Goal: Information Seeking & Learning: Check status

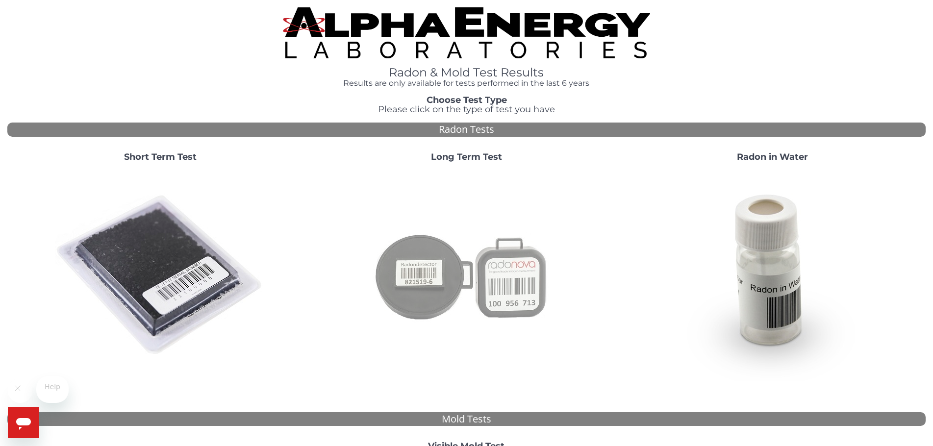
click at [479, 308] on img at bounding box center [466, 275] width 211 height 211
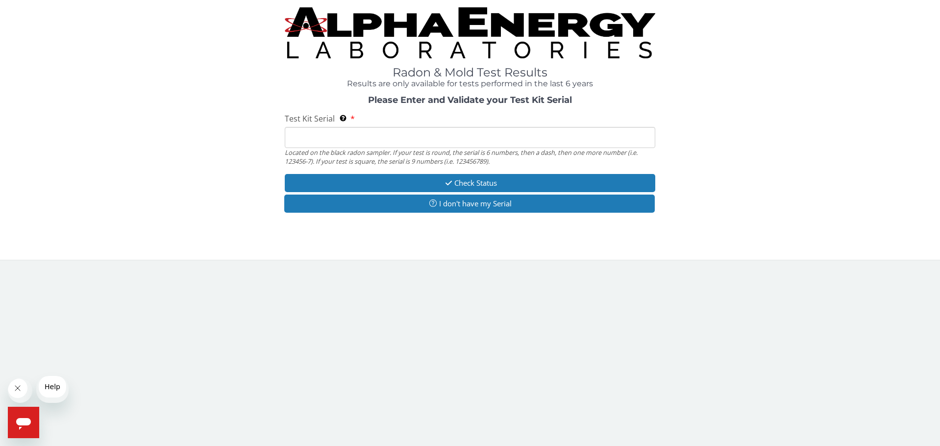
click at [401, 148] on input "Test Kit Serial Located on the black radon sampler. If your test is round, the …" at bounding box center [470, 137] width 370 height 21
click at [394, 148] on input "Test Kit Serial Located on the black radon sampler. If your test is round, the …" at bounding box center [470, 137] width 370 height 21
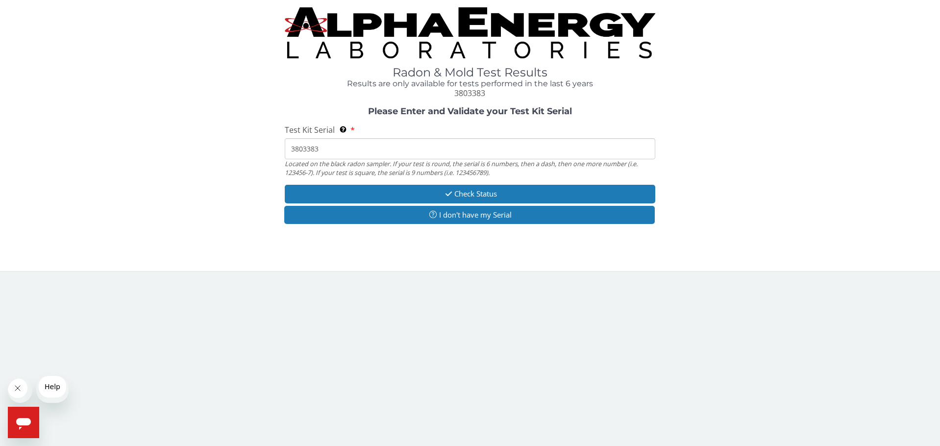
click at [290, 159] on input "3803383" at bounding box center [470, 148] width 370 height 21
click at [292, 159] on input "3803383" at bounding box center [470, 148] width 370 height 21
click at [412, 159] on input "3803383" at bounding box center [470, 148] width 370 height 21
type input "3"
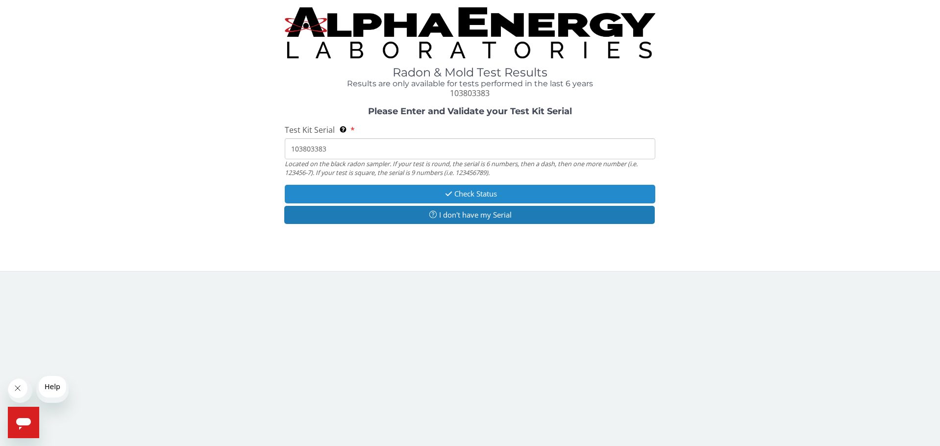
type input "103803383"
click at [523, 203] on button "Check Status" at bounding box center [470, 194] width 370 height 18
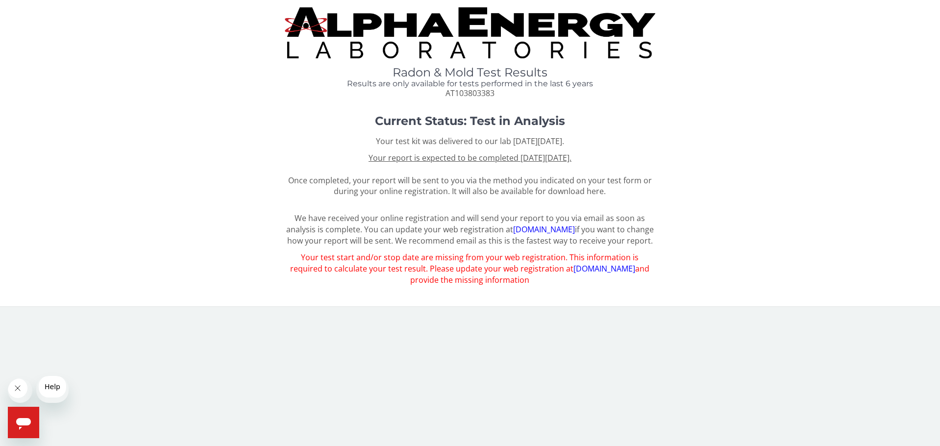
click at [574, 274] on link "[DOMAIN_NAME]" at bounding box center [605, 268] width 62 height 11
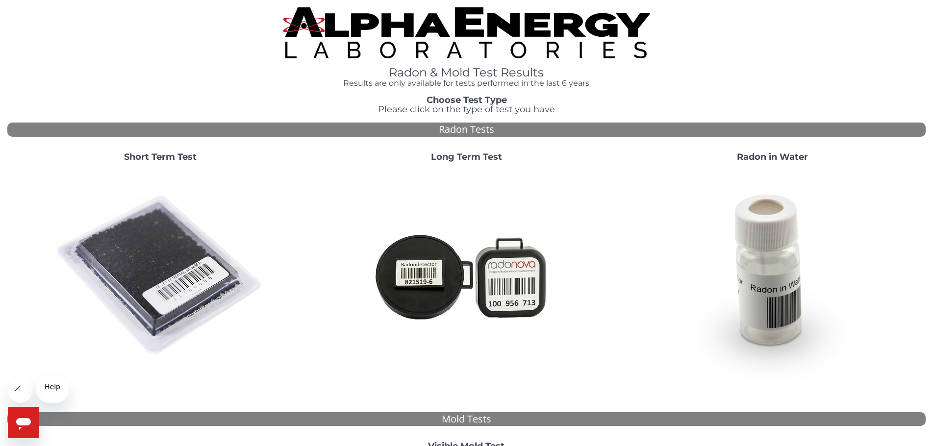
click at [478, 295] on img at bounding box center [466, 275] width 211 height 211
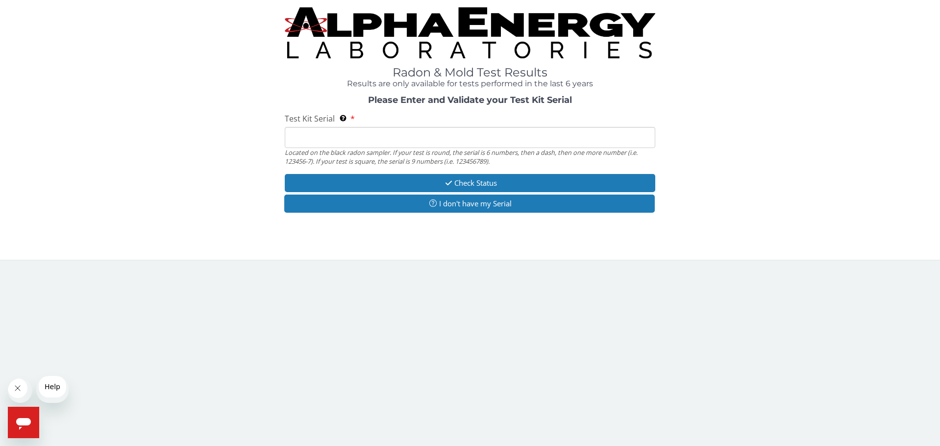
click at [357, 148] on input "Test Kit Serial Located on the black radon sampler. If your test is round, the …" at bounding box center [470, 137] width 370 height 21
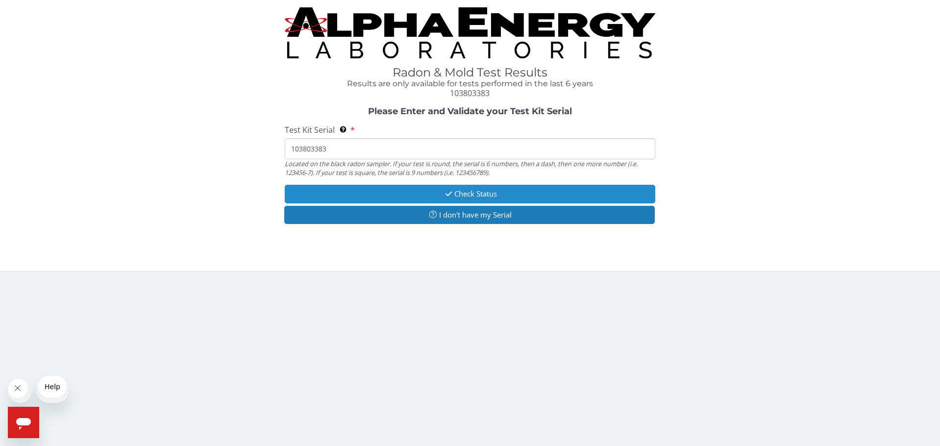
type input "103803383"
click at [472, 203] on button "Check Status" at bounding box center [470, 194] width 370 height 18
